Goal: Find specific page/section: Find specific page/section

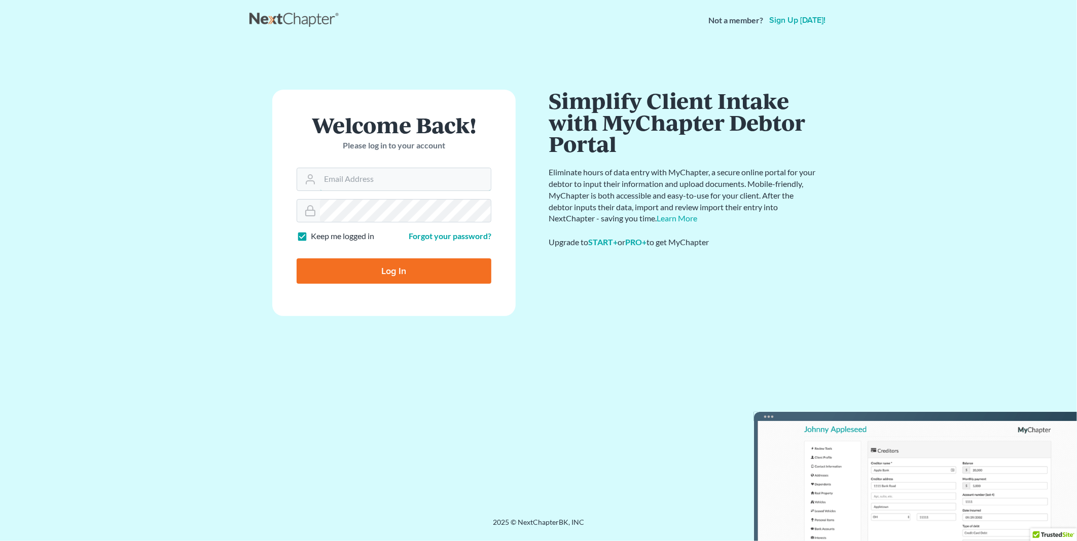
type input "[EMAIL_ADDRESS][DOMAIN_NAME]"
click at [368, 270] on input "Log In" at bounding box center [394, 271] width 195 height 25
type input "Thinking..."
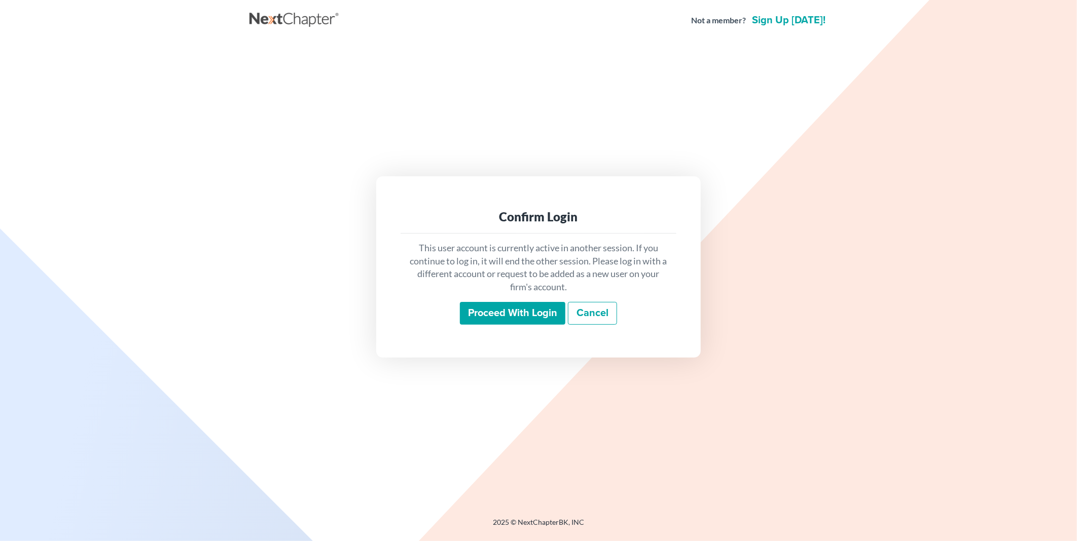
click at [541, 313] on input "Proceed with login" at bounding box center [512, 313] width 105 height 23
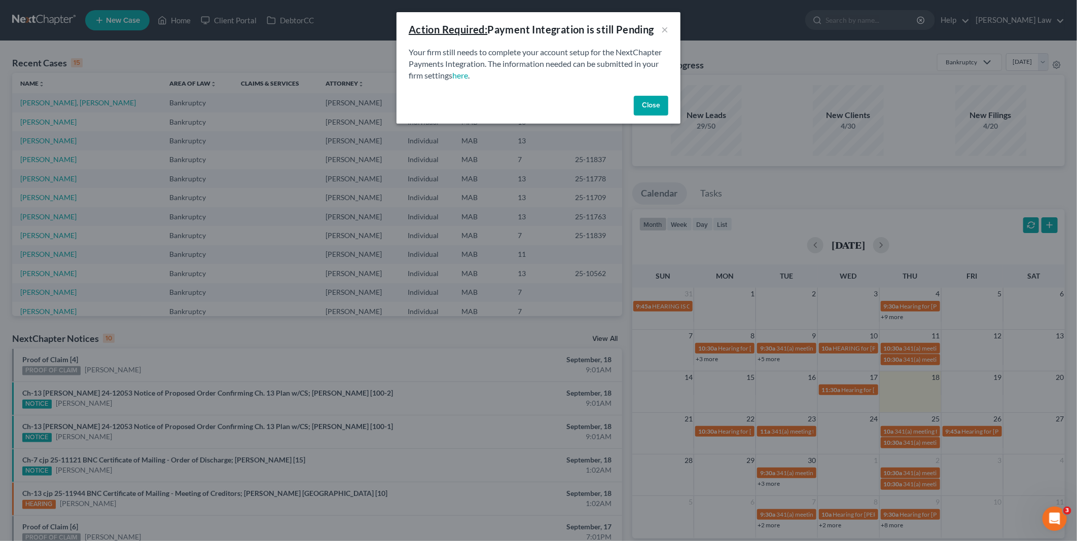
click at [645, 105] on button "Close" at bounding box center [651, 106] width 34 height 20
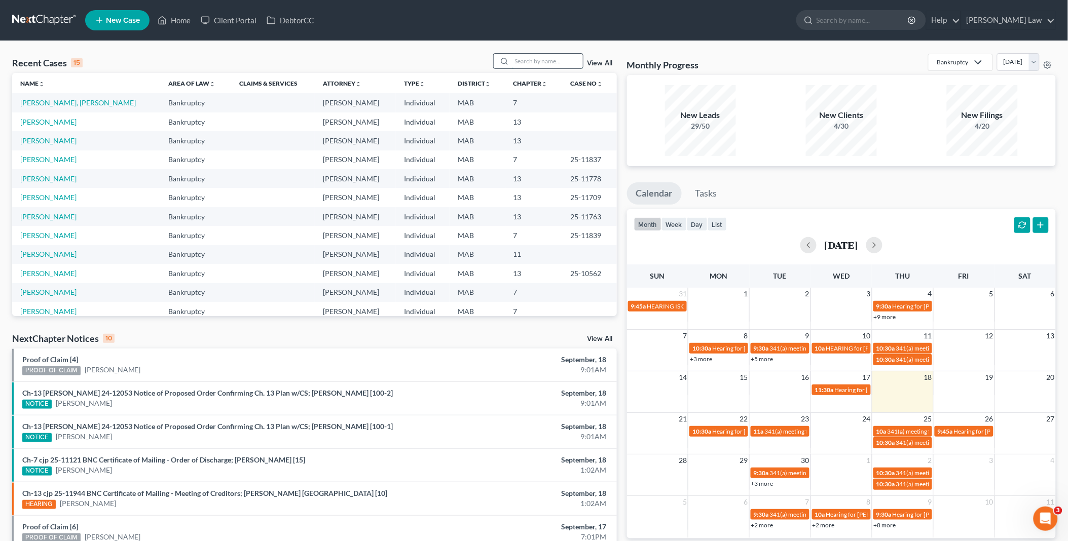
click at [542, 60] on input "search" at bounding box center [547, 61] width 71 height 15
type input "hogu"
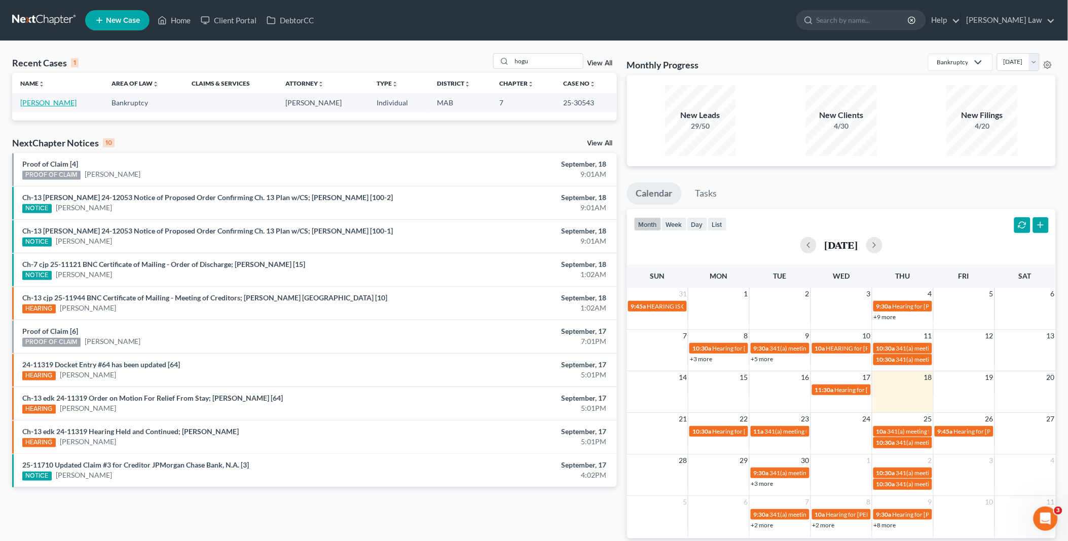
click at [44, 105] on link "[PERSON_NAME]" at bounding box center [48, 102] width 56 height 9
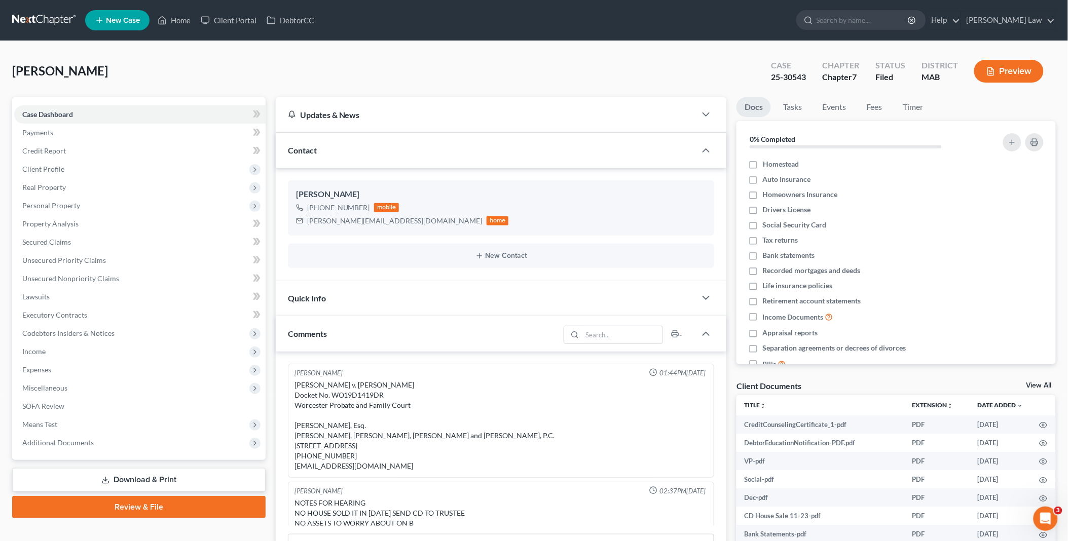
scroll to position [79, 0]
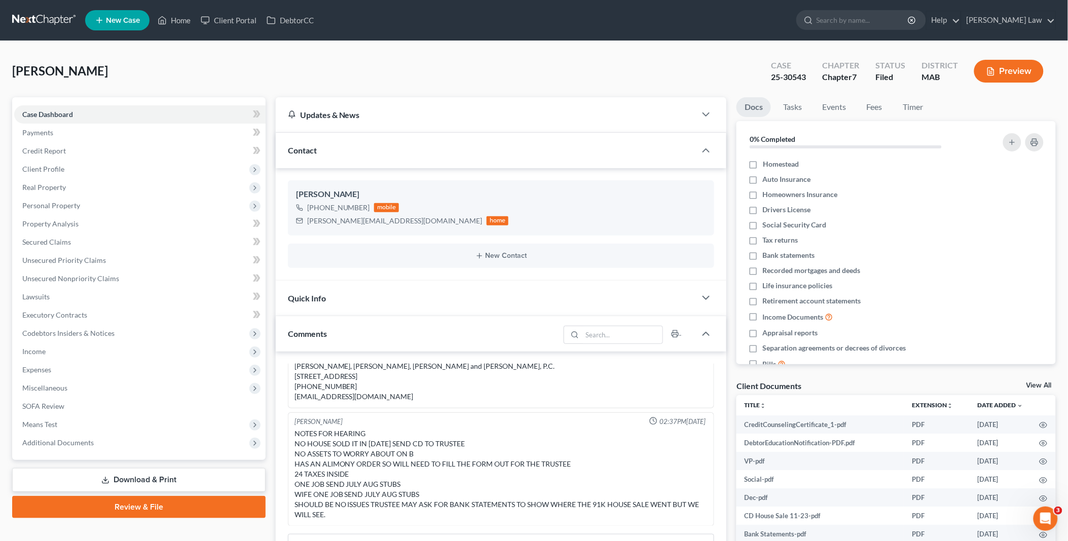
click at [1032, 382] on link "View All" at bounding box center [1039, 385] width 25 height 7
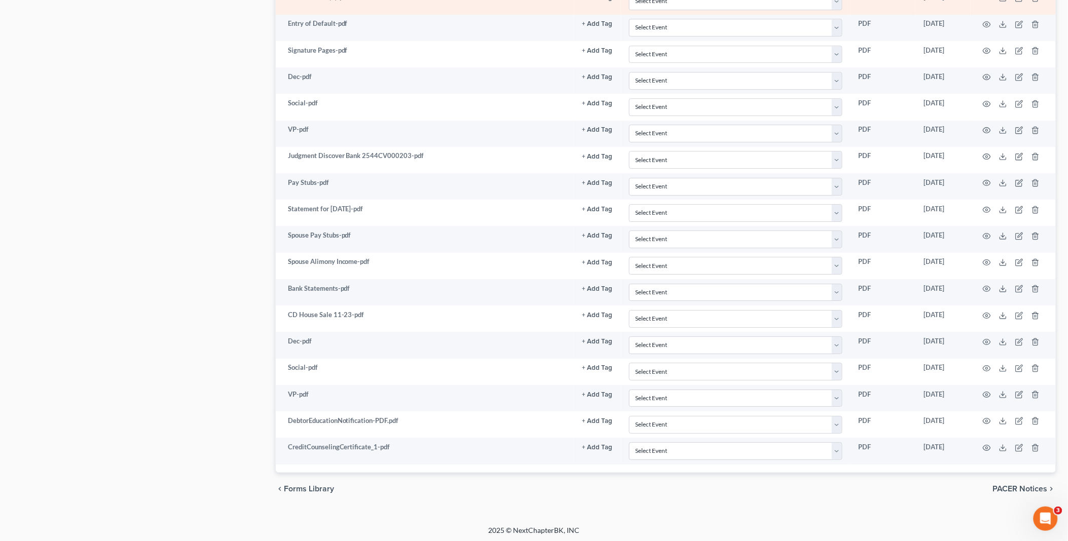
scroll to position [1100, 0]
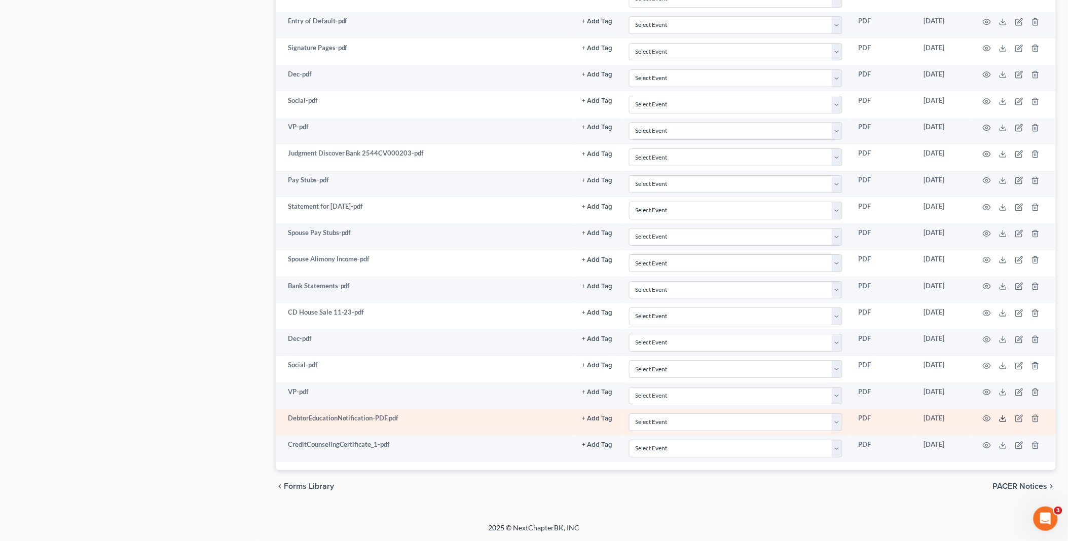
click at [1004, 419] on icon at bounding box center [1003, 419] width 8 height 8
